Goal: Task Accomplishment & Management: Manage account settings

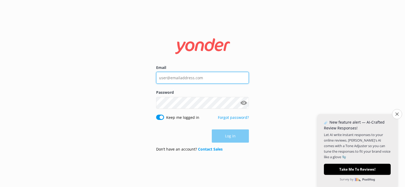
click at [195, 77] on input "Email" at bounding box center [202, 78] width 93 height 12
type input "[EMAIL_ADDRESS][DOMAIN_NAME]"
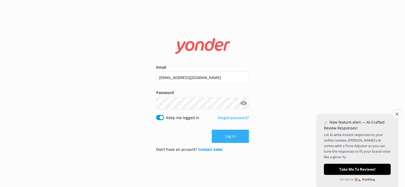
click at [232, 140] on button "Log in" at bounding box center [230, 136] width 37 height 13
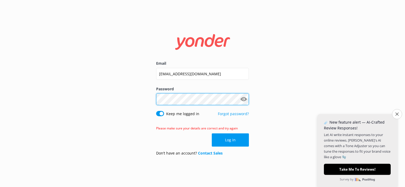
click button "Log in" at bounding box center [230, 140] width 37 height 13
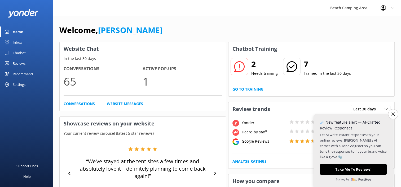
click at [253, 70] on h2 "2" at bounding box center [264, 64] width 26 height 13
click at [11, 53] on link "Chatbot" at bounding box center [26, 53] width 53 height 11
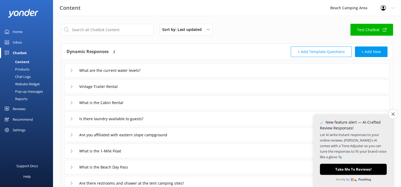
click at [15, 77] on div "Chat Logs" at bounding box center [17, 76] width 28 height 7
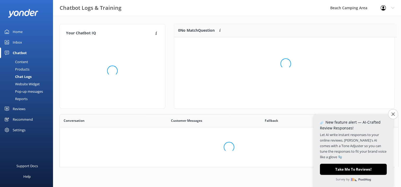
scroll to position [4, 4]
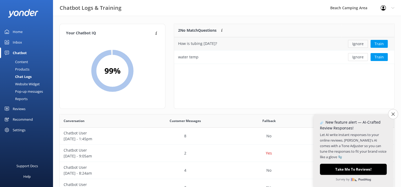
click at [359, 44] on button "Ignore" at bounding box center [358, 44] width 20 height 8
click at [353, 46] on button "Ignore" at bounding box center [358, 44] width 20 height 8
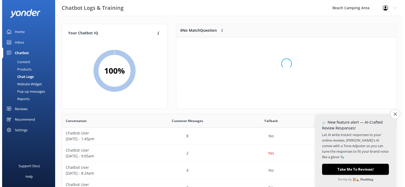
scroll to position [62, 216]
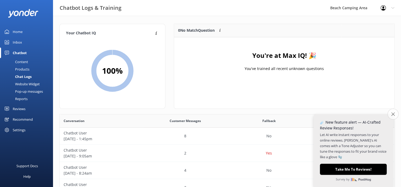
click at [393, 114] on icon "Close survey" at bounding box center [392, 114] width 3 height 3
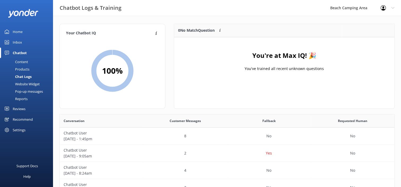
click at [17, 33] on div "Home" at bounding box center [18, 31] width 10 height 11
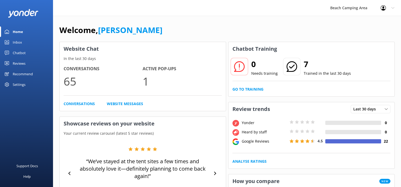
click at [7, 53] on icon at bounding box center [7, 53] width 4 height 4
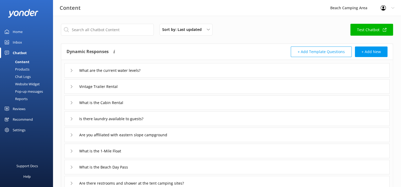
click at [24, 91] on div "Pop-up messages" at bounding box center [23, 91] width 40 height 7
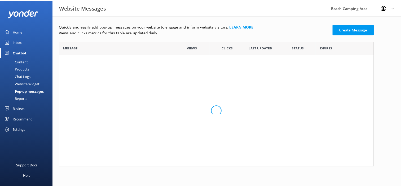
scroll to position [32, 314]
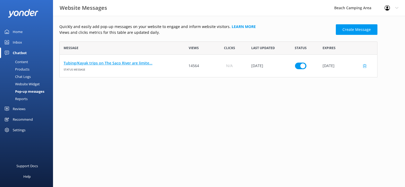
click at [143, 62] on link "Tubing/Kayak trips on The Saco River are limite..." at bounding box center [118, 63] width 108 height 6
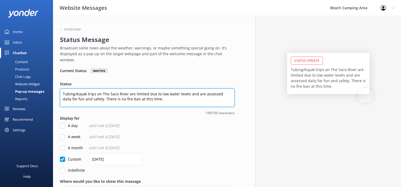
click at [150, 94] on textarea "Tubing/Kayak trips on The Saco River are limited due to low water levels and ar…" at bounding box center [147, 98] width 174 height 19
type textarea "Tubing/Kayak trips on The Saco River are limited due to low water levels and ar…"
